Goal: Transaction & Acquisition: Book appointment/travel/reservation

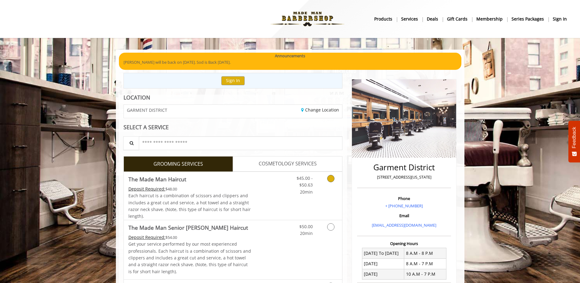
click at [272, 192] on link "Discounted Price" at bounding box center [269, 196] width 36 height 48
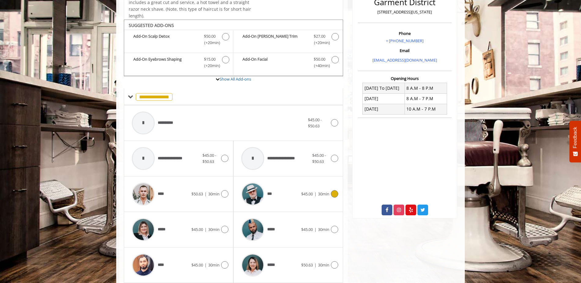
scroll to position [184, 0]
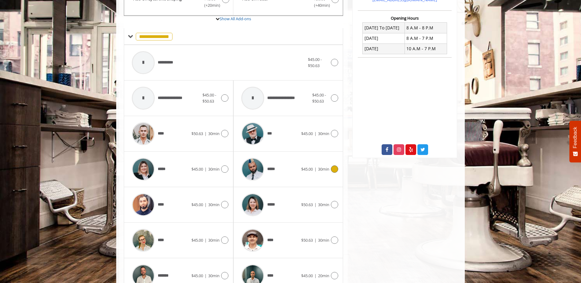
click at [287, 168] on div "*****" at bounding box center [269, 168] width 63 height 29
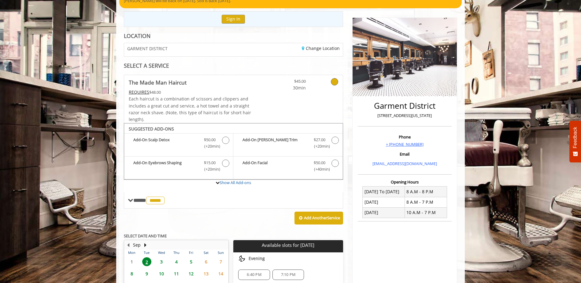
scroll to position [144, 0]
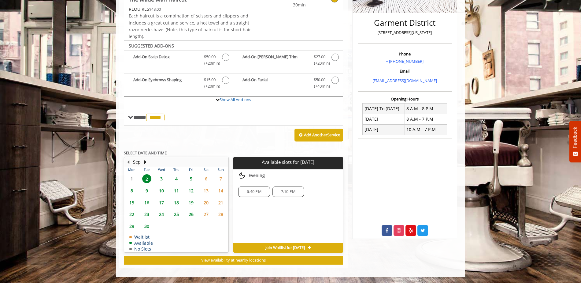
click at [161, 179] on span "3" at bounding box center [161, 178] width 9 height 9
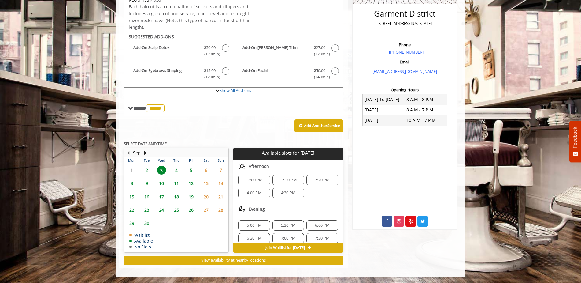
scroll to position [53, 0]
click at [261, 217] on span "5:00 PM" at bounding box center [254, 219] width 14 height 5
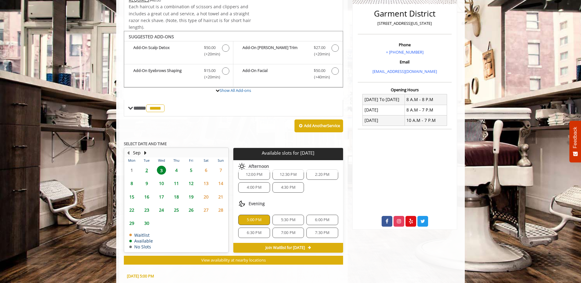
scroll to position [264, 0]
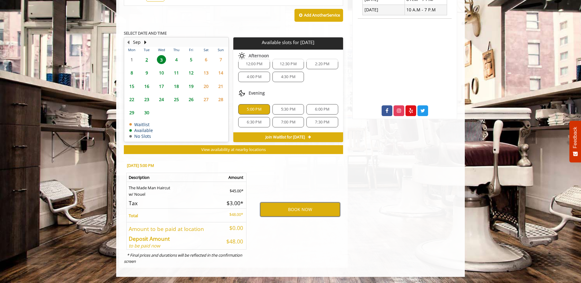
click at [309, 208] on button "BOOK NOW" at bounding box center [300, 209] width 80 height 14
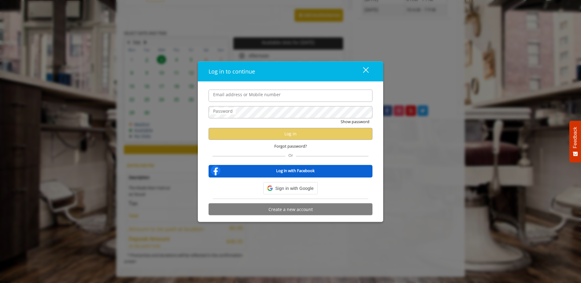
click at [309, 208] on button "Create a new account" at bounding box center [291, 209] width 164 height 12
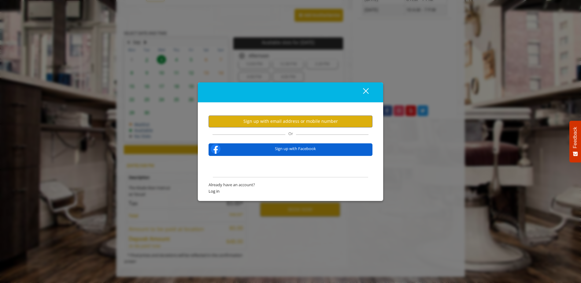
click at [368, 89] on div "close dialog" at bounding box center [366, 91] width 6 height 6
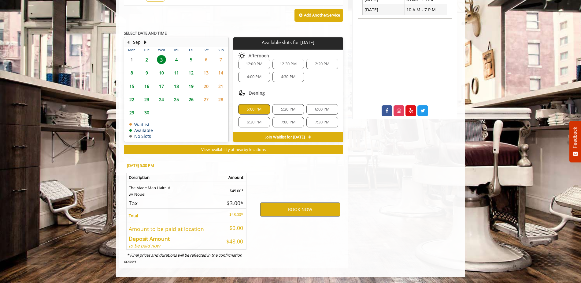
click at [298, 200] on div "BOOK NOW" at bounding box center [300, 209] width 95 height 104
click at [298, 207] on button "BOOK NOW" at bounding box center [300, 209] width 80 height 14
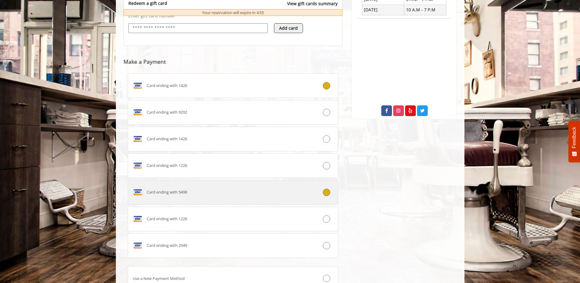
click at [243, 195] on div "Card ending with 5498" at bounding box center [215, 192] width 175 height 10
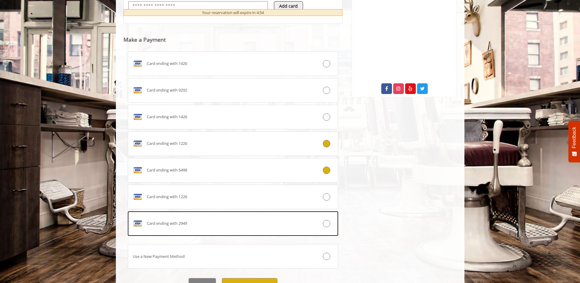
scroll to position [316, 0]
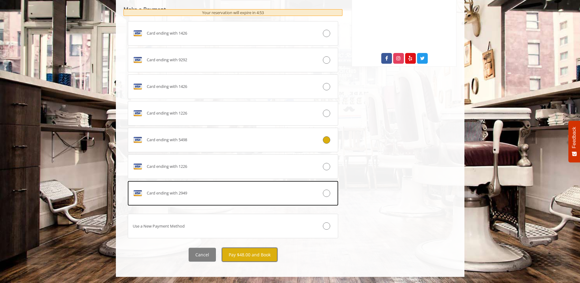
click at [252, 253] on button "Pay $48.00 and Book" at bounding box center [249, 254] width 55 height 14
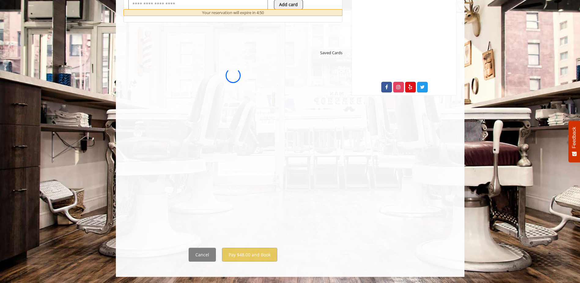
scroll to position [0, 0]
